Goal: Information Seeking & Learning: Find specific fact

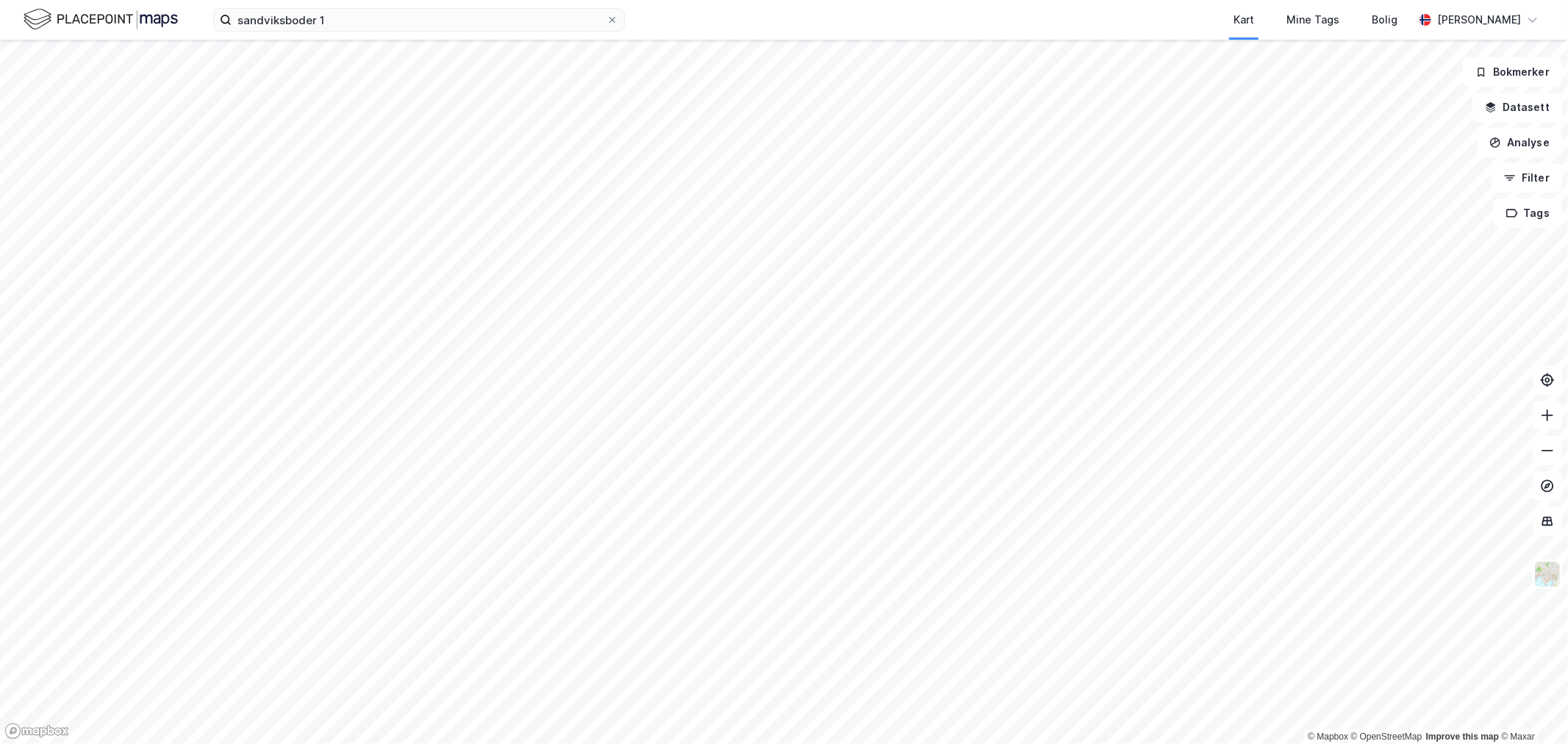
click at [39, 22] on img at bounding box center [101, 19] width 154 height 25
click at [388, 19] on input "sandviksboder 1" at bounding box center [419, 19] width 375 height 22
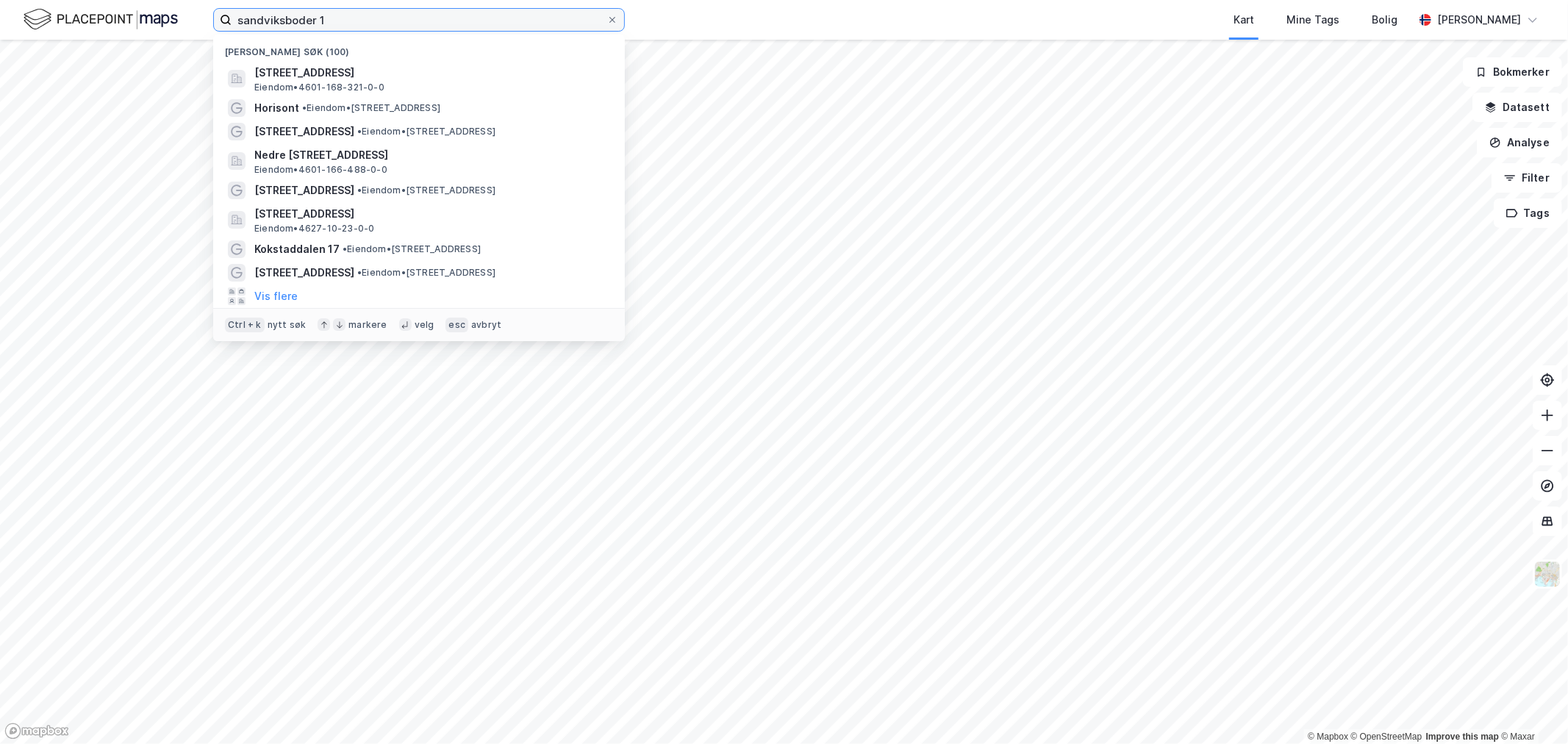
click at [388, 19] on input "sandviksboder 1" at bounding box center [419, 19] width 375 height 22
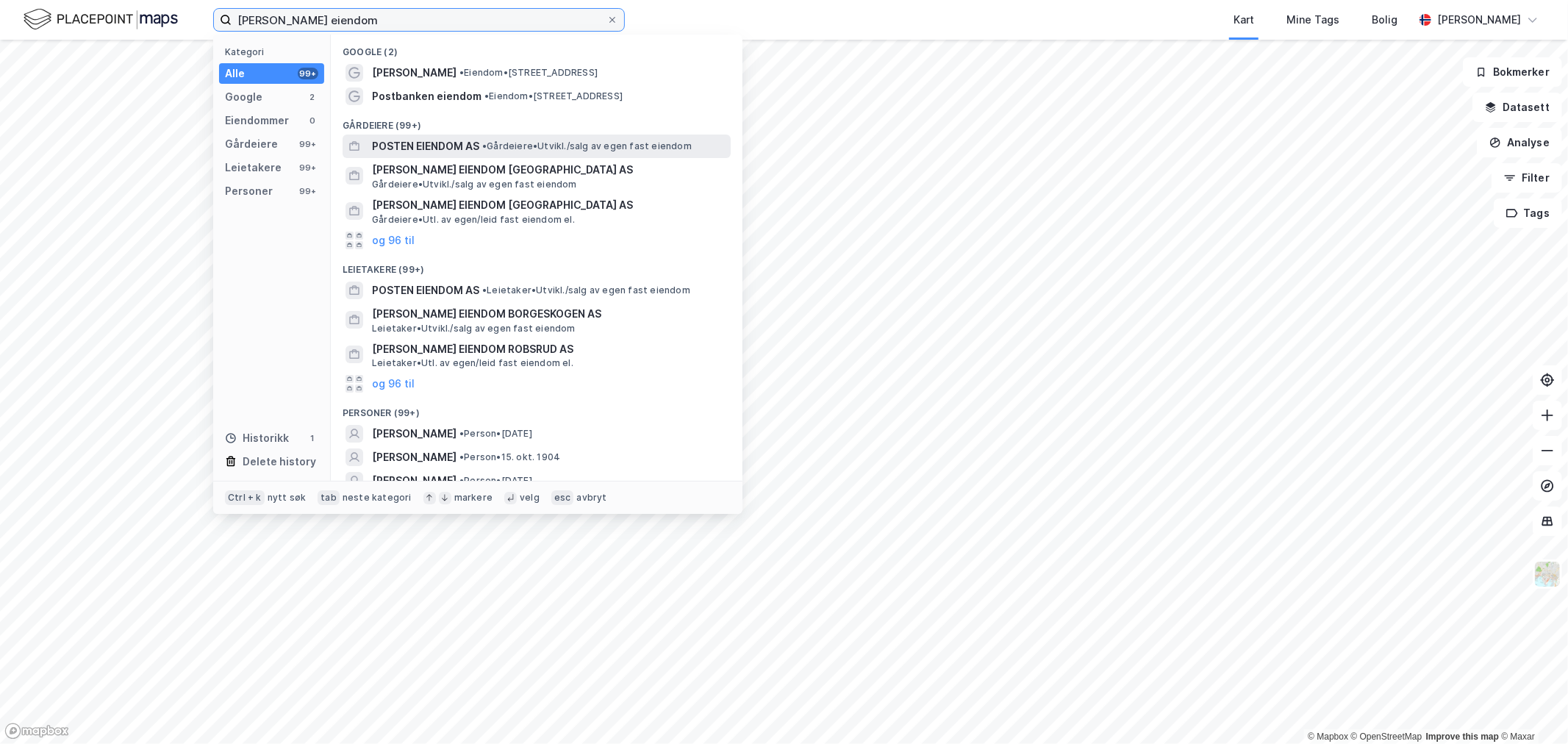
type input "[PERSON_NAME] eiendom"
click at [464, 144] on span "POSTEN EIENDOM AS" at bounding box center [426, 147] width 107 height 18
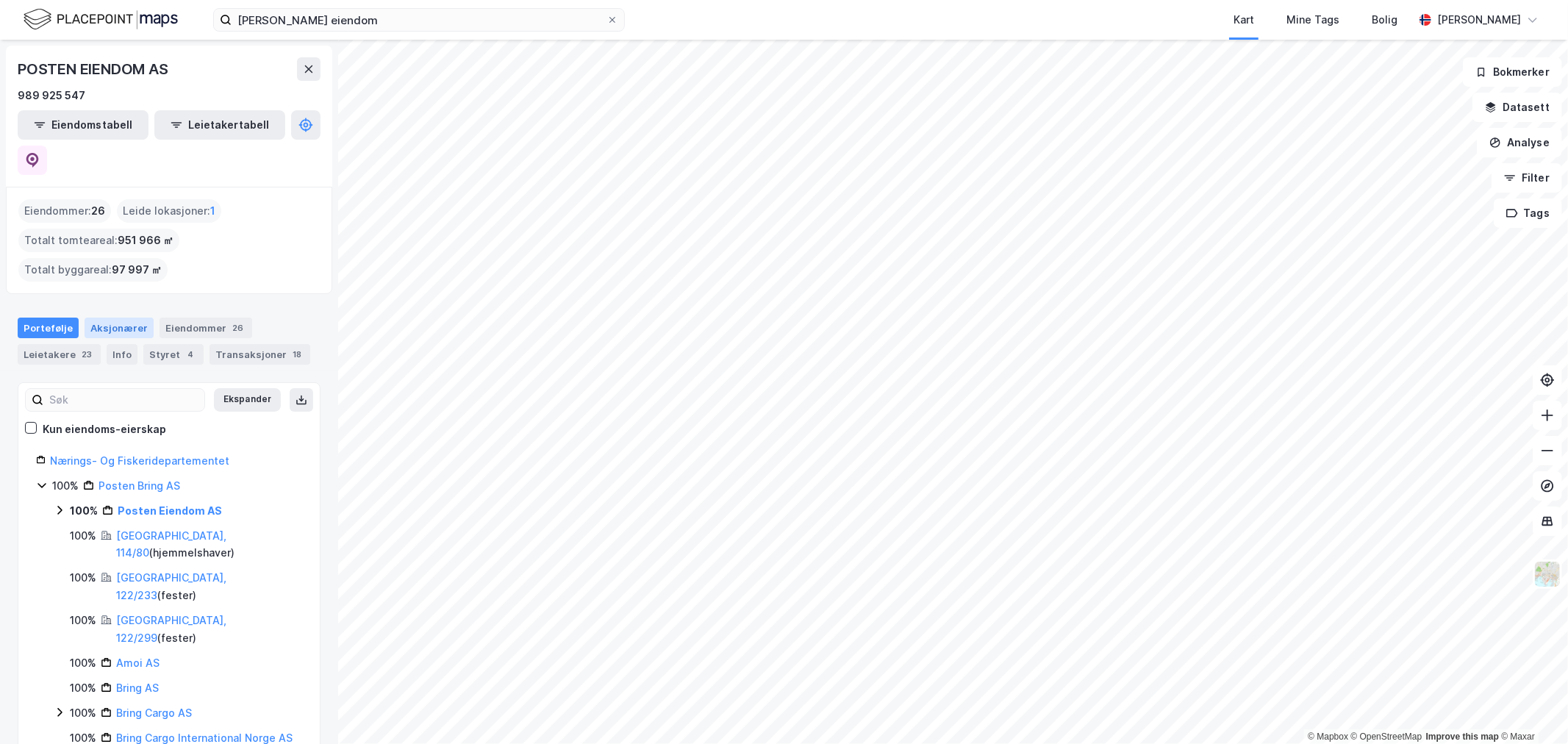
click at [131, 318] on div "Aksjonærer" at bounding box center [118, 327] width 69 height 20
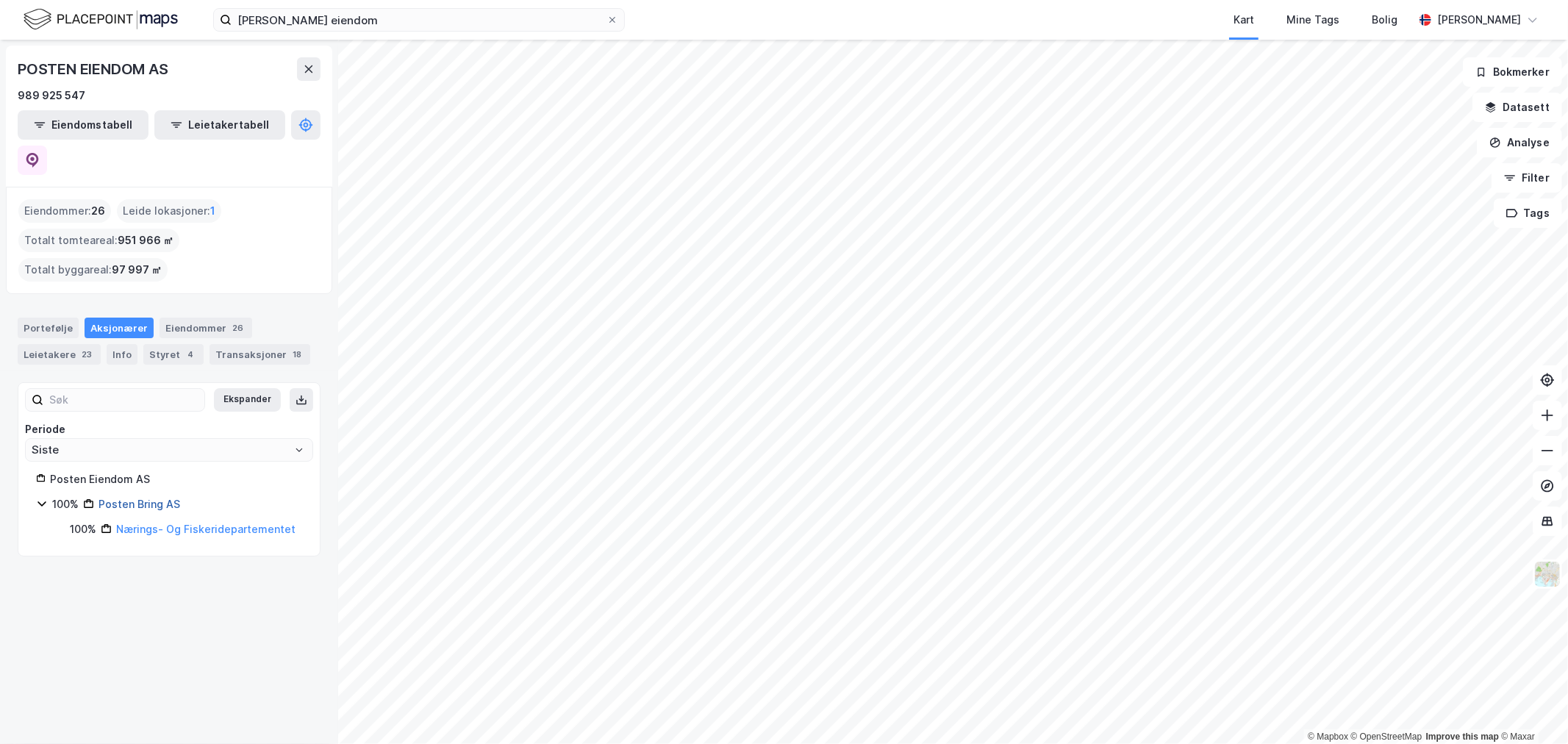
click at [154, 497] on link "Posten Bring AS" at bounding box center [139, 504] width 82 height 12
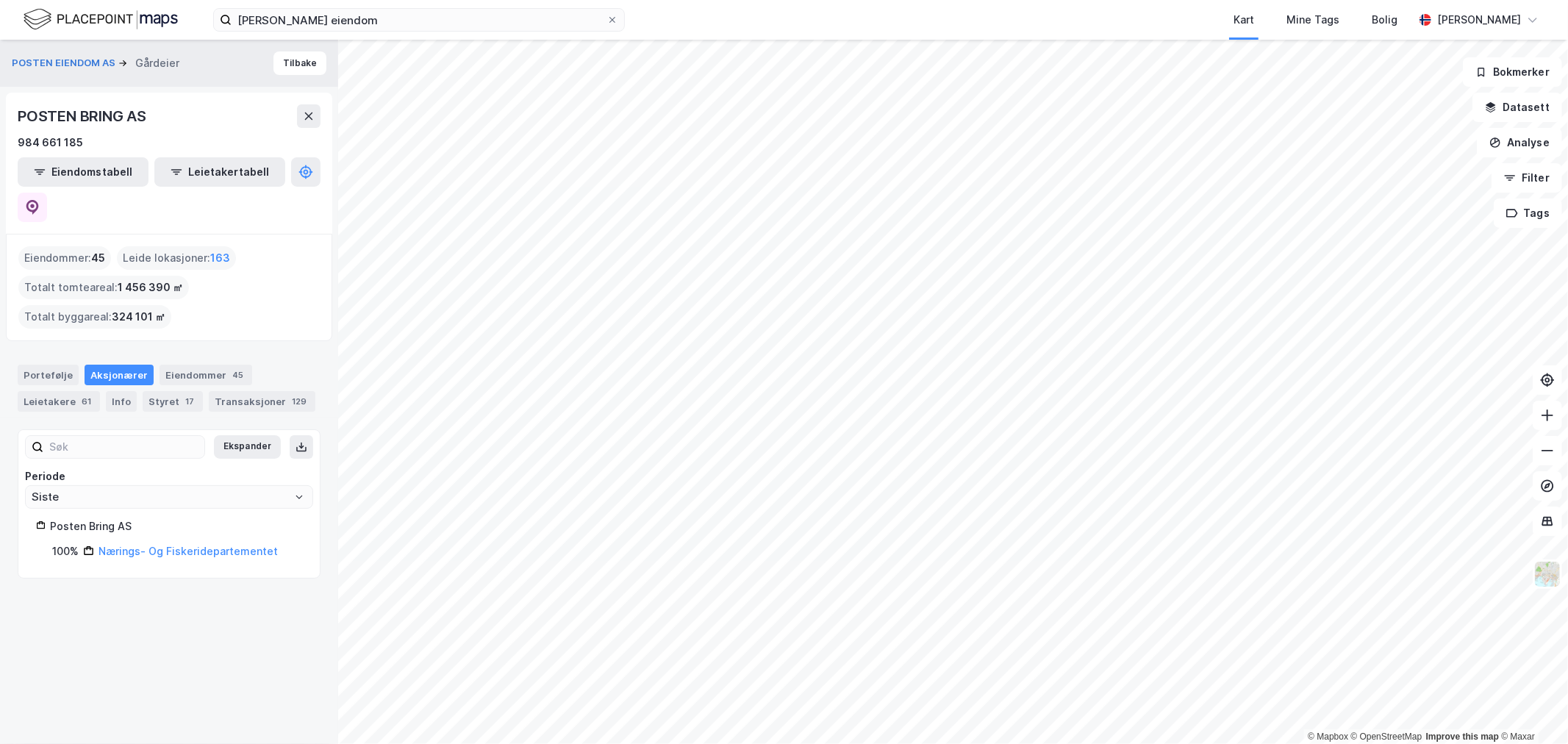
click at [84, 20] on img at bounding box center [101, 19] width 154 height 25
